Goal: Information Seeking & Learning: Find specific fact

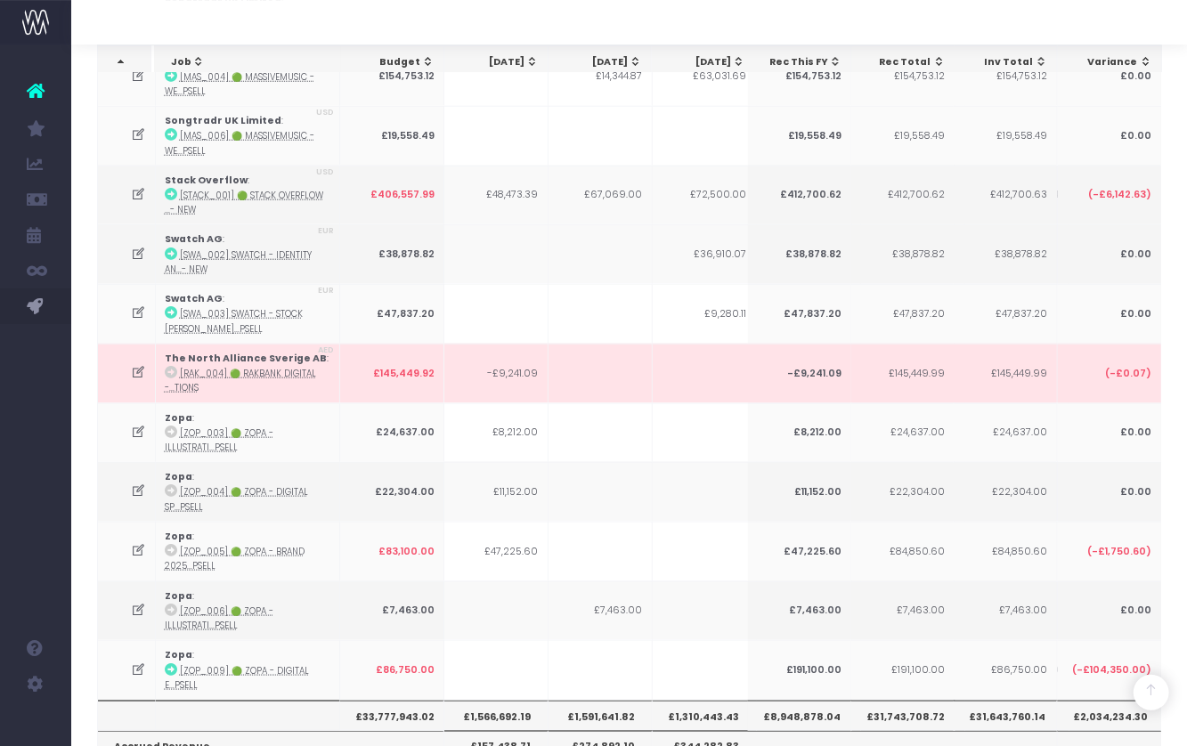
scroll to position [0, 505]
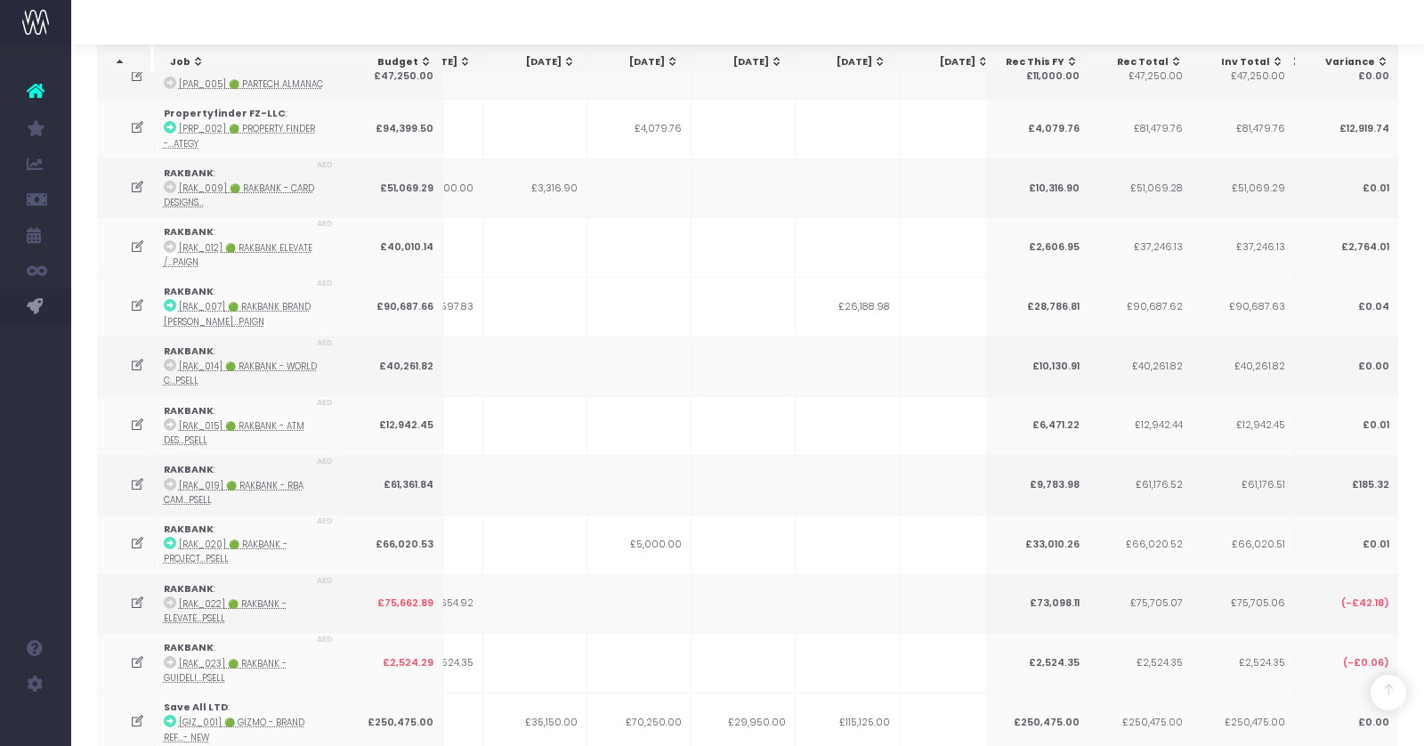
scroll to position [4595, 0]
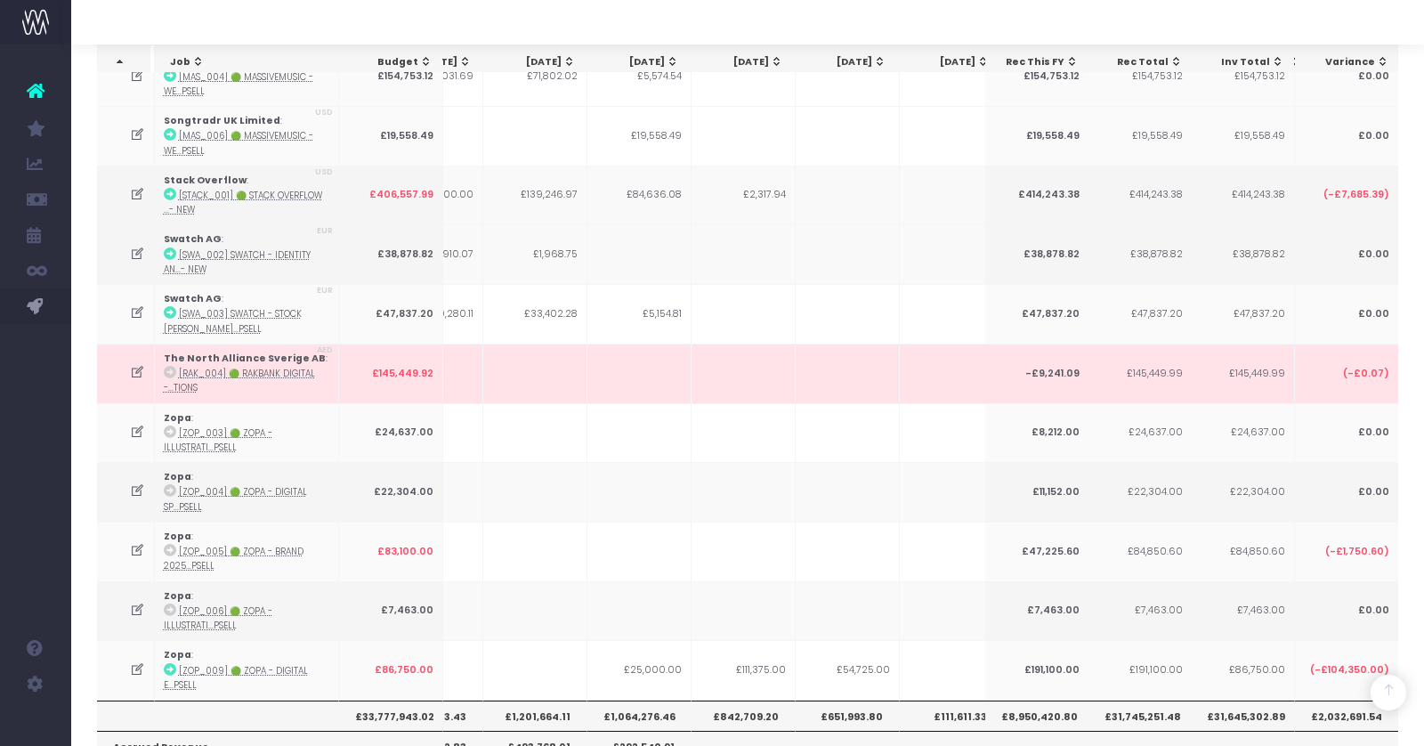
click at [651, 701] on th "£1,064,276.46" at bounding box center [640, 716] width 104 height 30
